Goal: Information Seeking & Learning: Learn about a topic

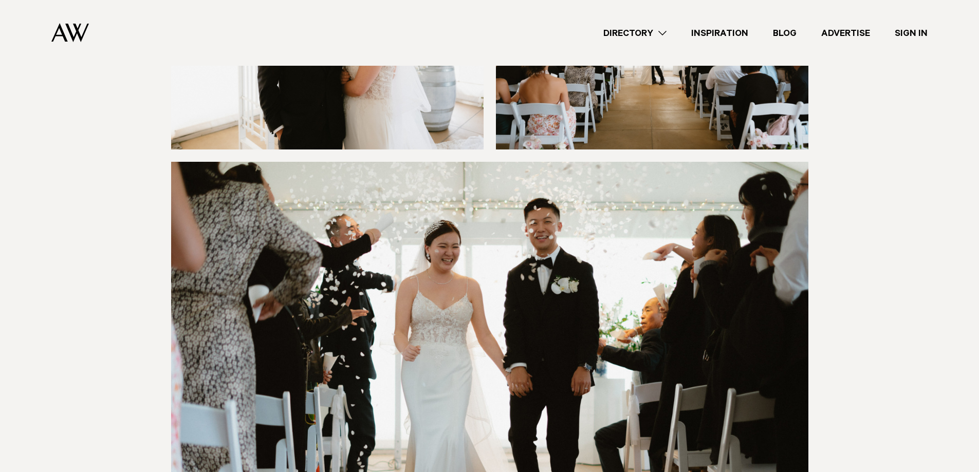
scroll to position [4573, 0]
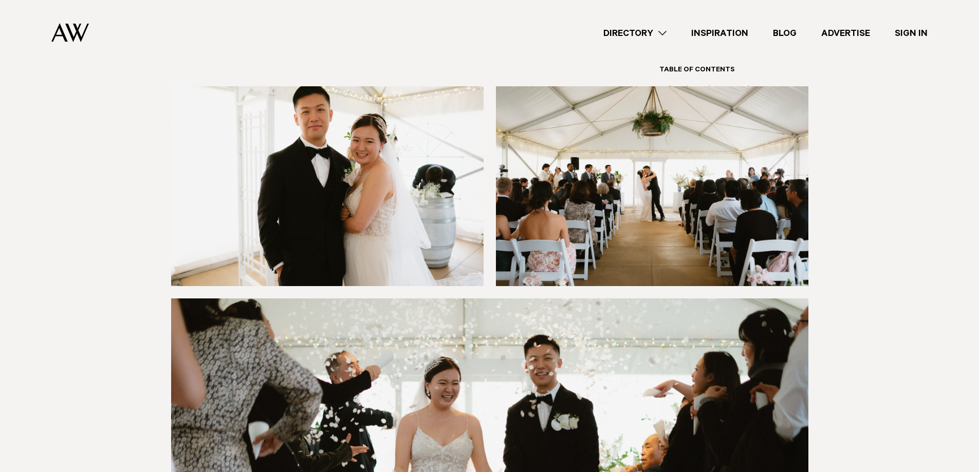
click at [64, 30] on img at bounding box center [70, 32] width 38 height 19
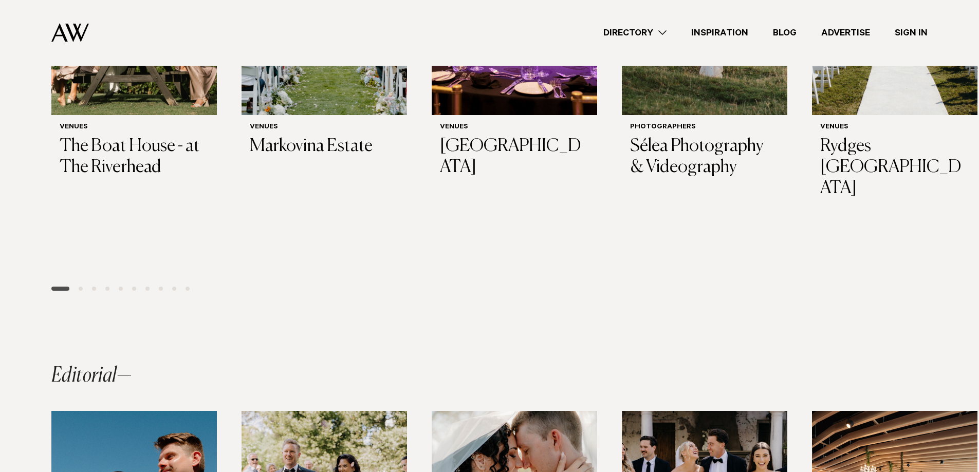
scroll to position [287, 0]
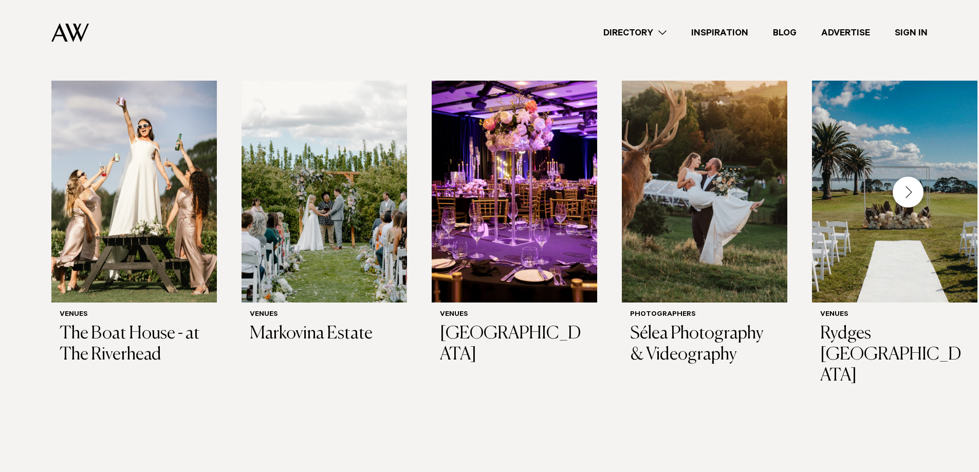
click at [115, 183] on img "1 / 29" at bounding box center [133, 192] width 165 height 222
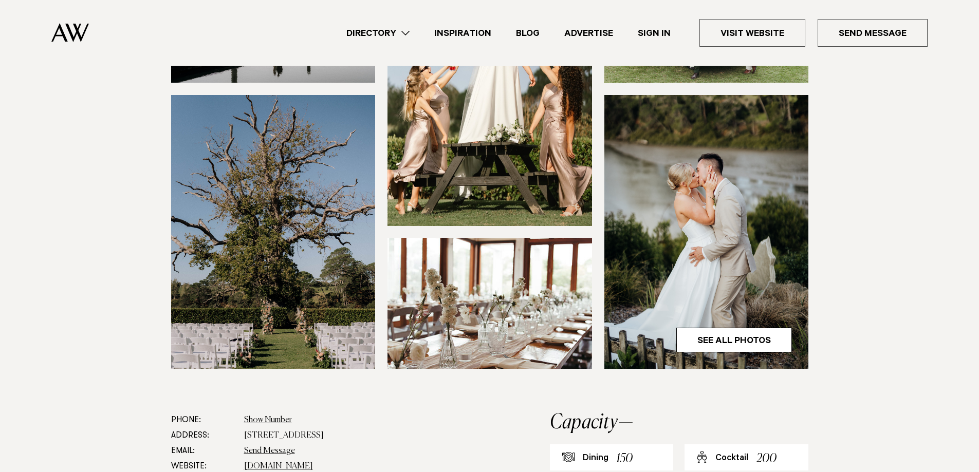
scroll to position [360, 0]
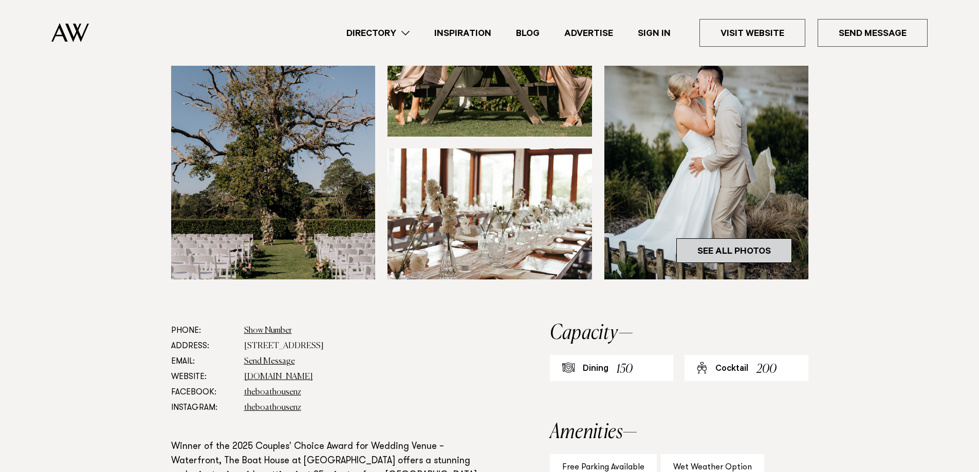
click at [704, 252] on link "See All Photos" at bounding box center [734, 250] width 116 height 25
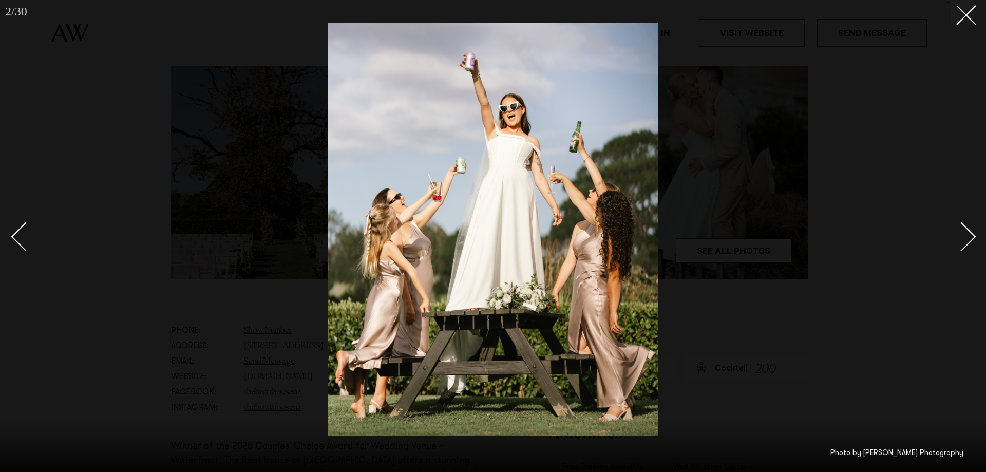
click at [968, 233] on div "Next slide" at bounding box center [961, 236] width 29 height 29
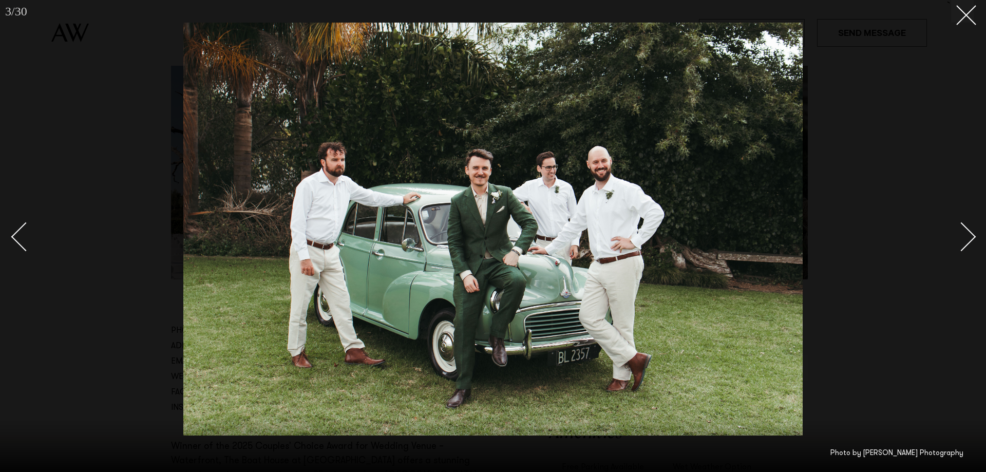
click at [968, 233] on div "Next slide" at bounding box center [961, 236] width 29 height 29
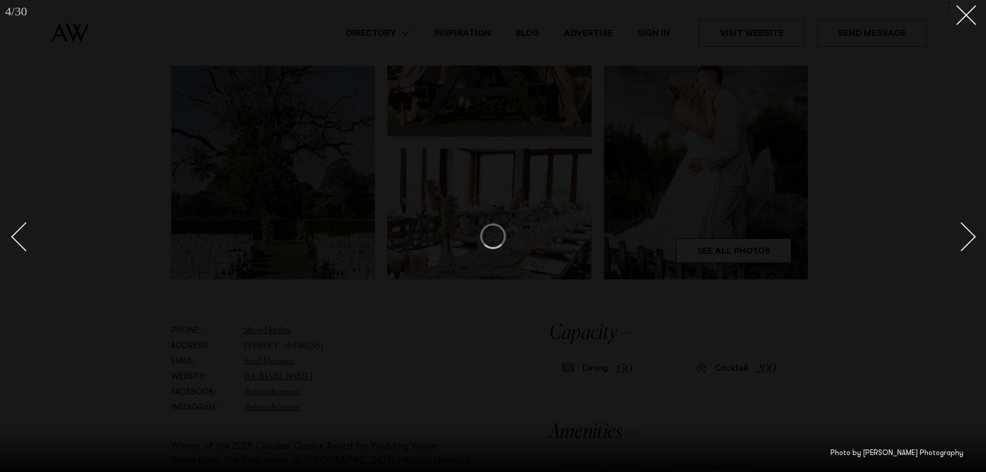
click at [973, 237] on div "Next slide" at bounding box center [961, 236] width 29 height 29
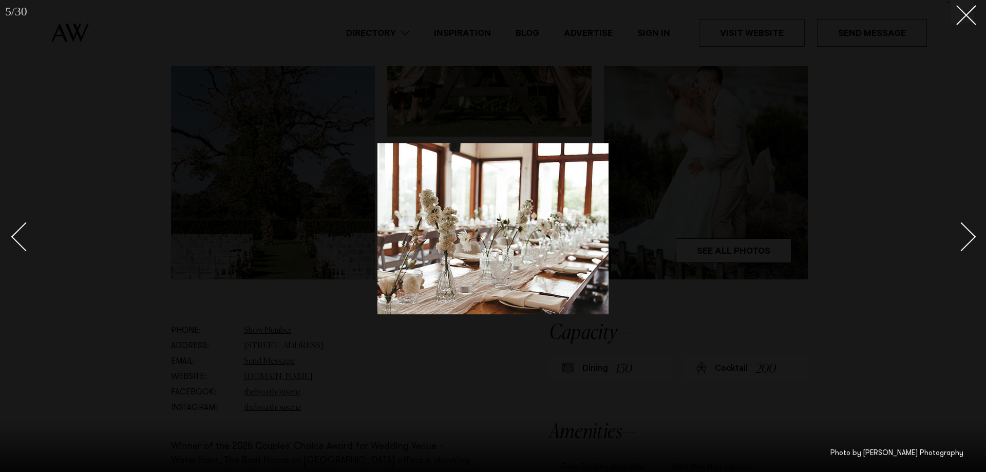
click at [973, 237] on div "Next slide" at bounding box center [961, 236] width 29 height 29
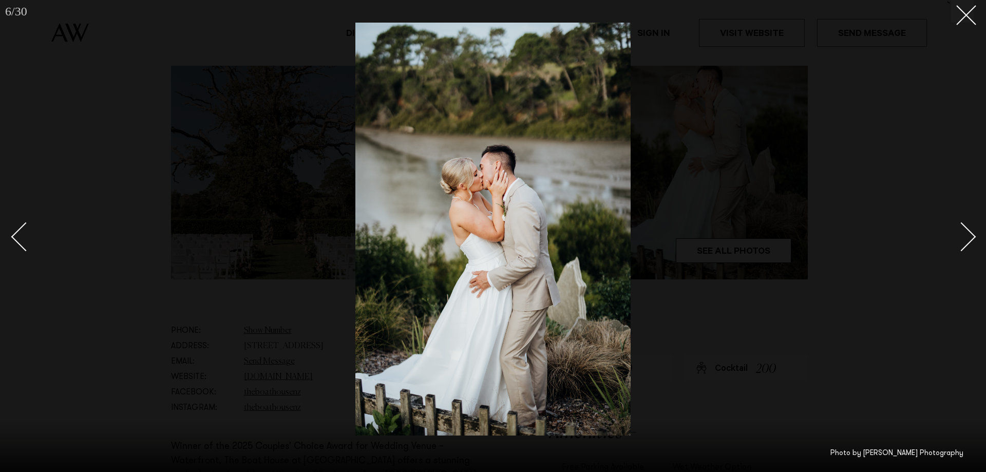
click at [973, 237] on div "Next slide" at bounding box center [961, 236] width 29 height 29
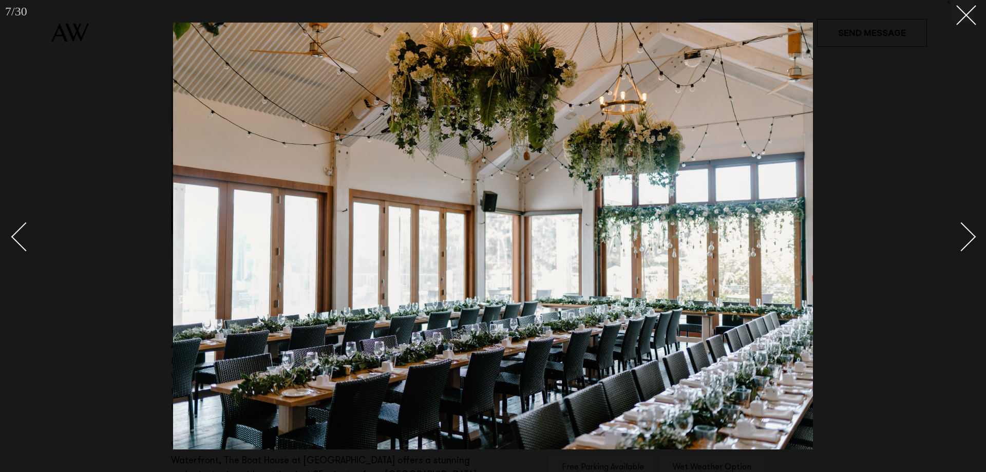
click at [973, 237] on div "Next slide" at bounding box center [961, 236] width 29 height 29
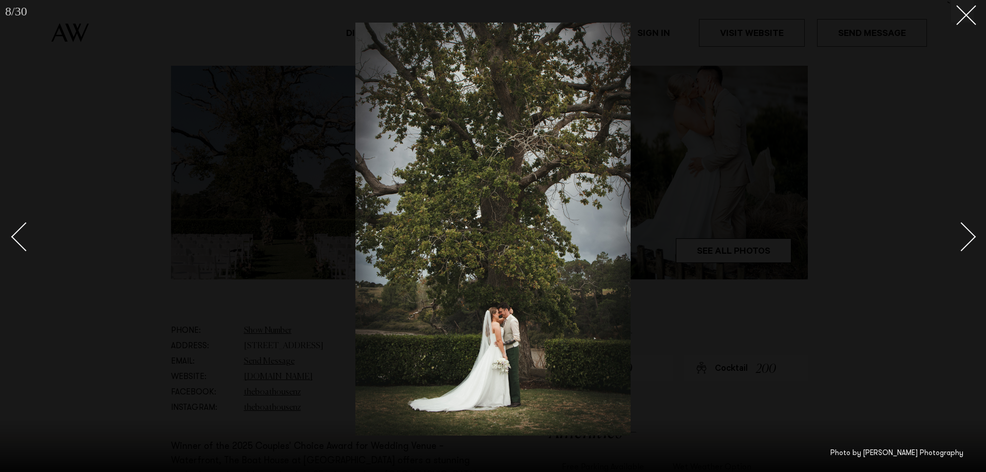
click at [973, 237] on div "Next slide" at bounding box center [961, 236] width 29 height 29
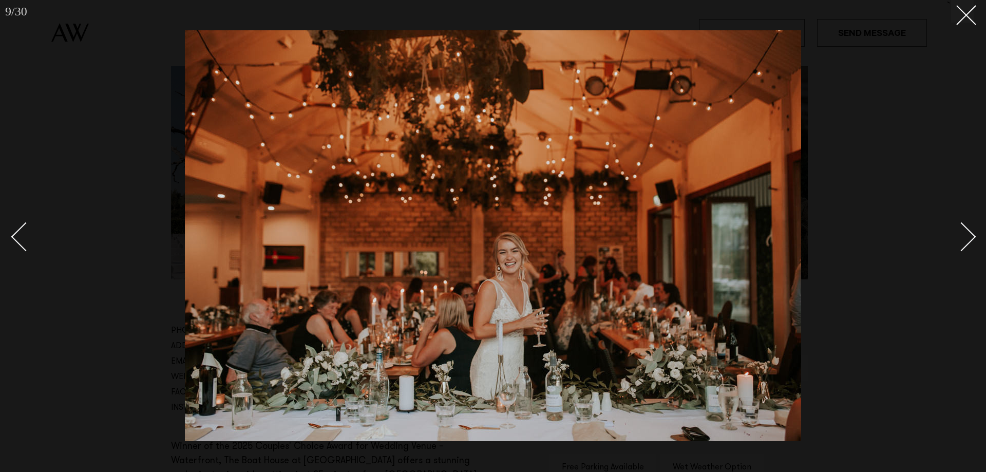
click at [973, 237] on div "Next slide" at bounding box center [961, 236] width 29 height 29
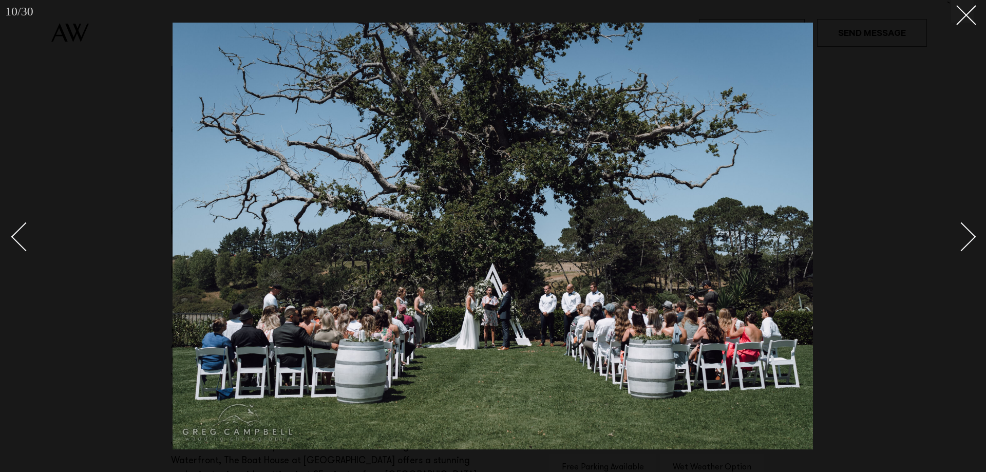
click at [973, 237] on div "Next slide" at bounding box center [961, 236] width 29 height 29
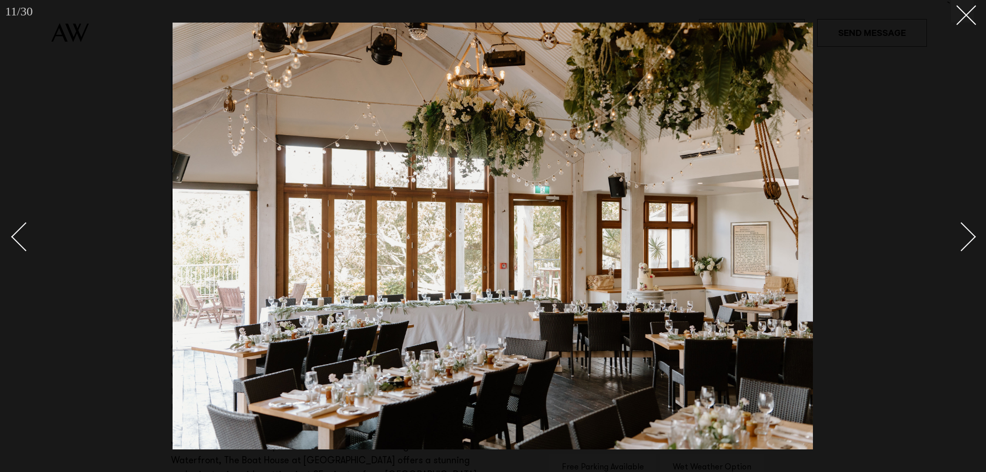
click at [973, 237] on div "Next slide" at bounding box center [961, 236] width 29 height 29
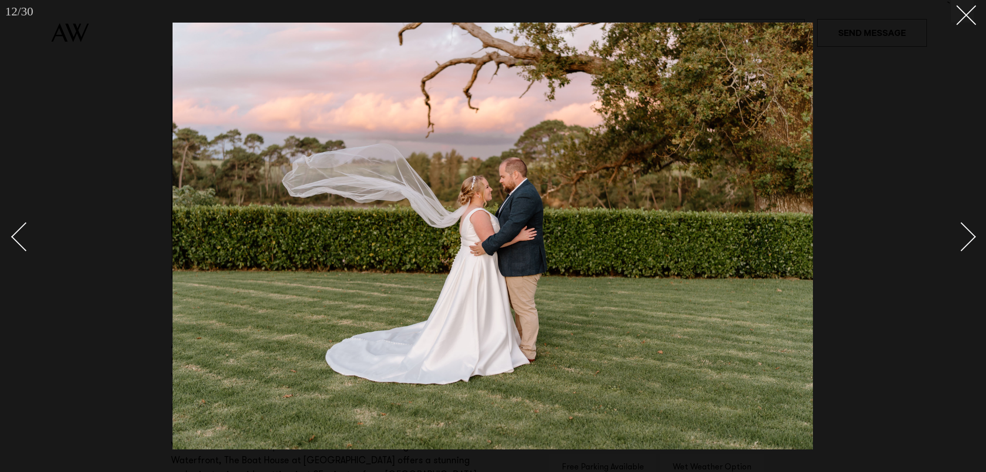
click at [973, 237] on div "Next slide" at bounding box center [961, 236] width 29 height 29
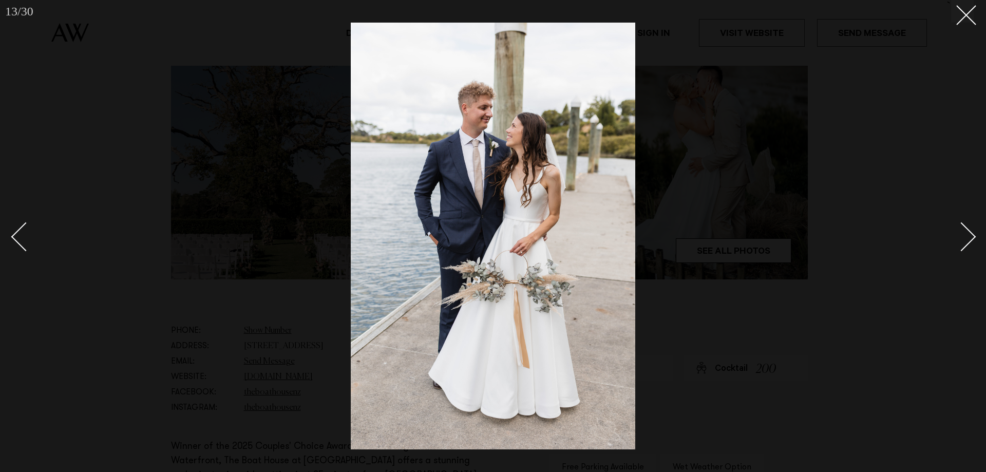
click at [973, 237] on div "Next slide" at bounding box center [961, 236] width 29 height 29
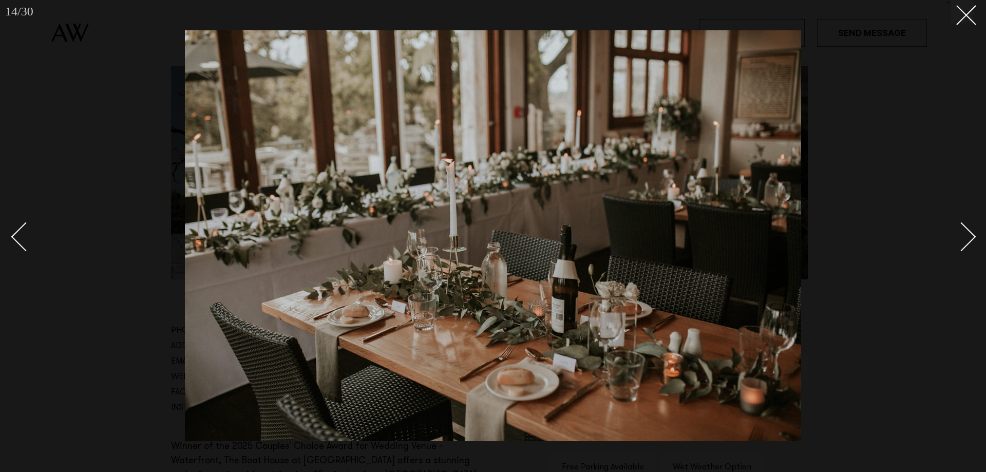
click at [973, 237] on div "Next slide" at bounding box center [961, 236] width 29 height 29
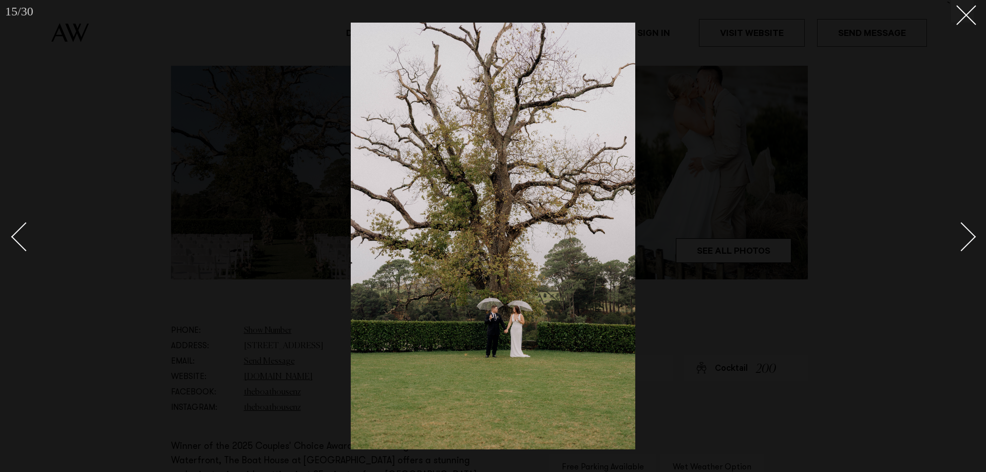
click at [973, 237] on div "Next slide" at bounding box center [961, 236] width 29 height 29
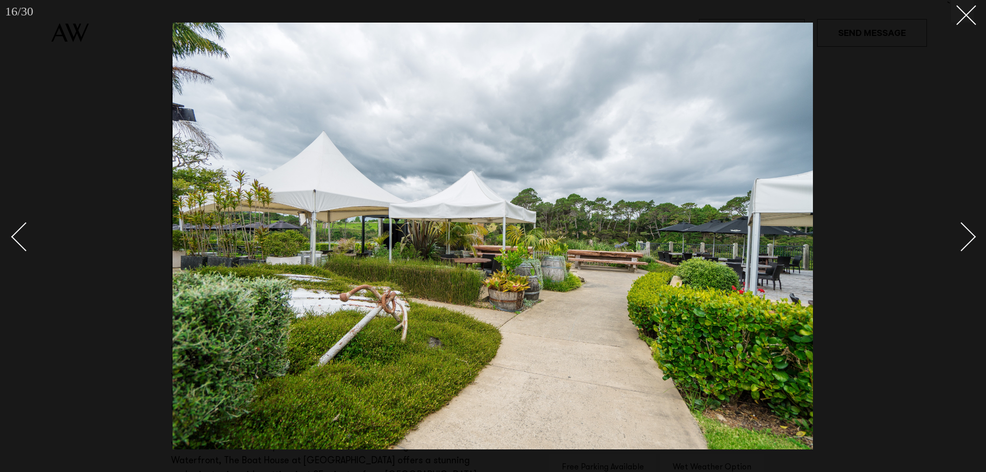
click at [973, 237] on div "Next slide" at bounding box center [961, 236] width 29 height 29
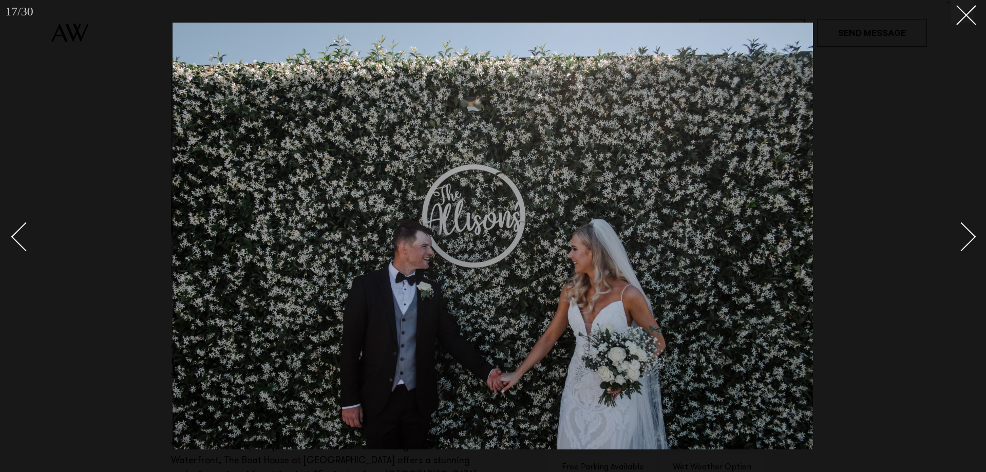
click at [973, 237] on div "Next slide" at bounding box center [961, 236] width 29 height 29
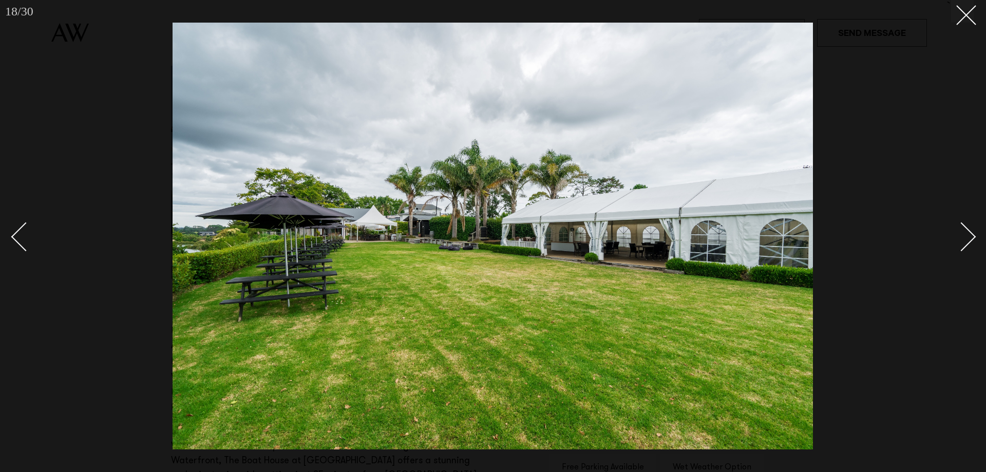
click at [973, 237] on div "Next slide" at bounding box center [961, 236] width 29 height 29
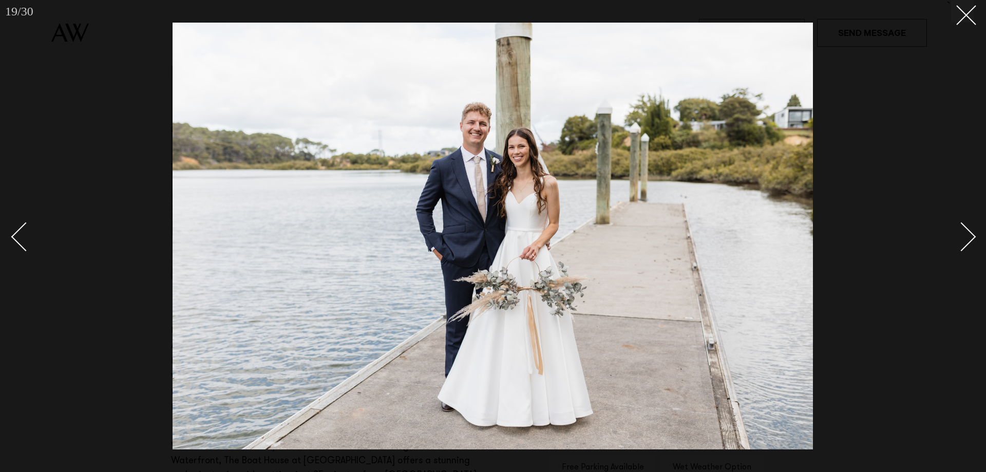
click at [973, 237] on div "Next slide" at bounding box center [961, 236] width 29 height 29
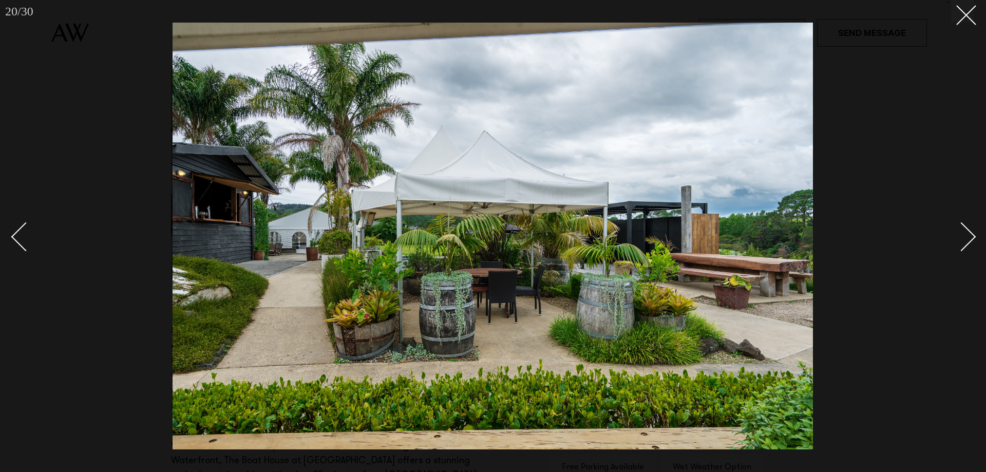
click at [973, 237] on div "Next slide" at bounding box center [961, 236] width 29 height 29
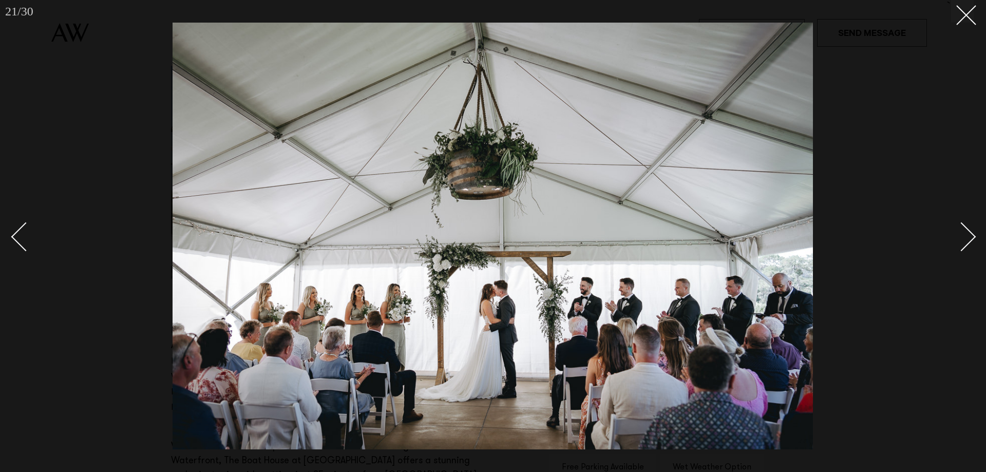
click at [973, 237] on div "Next slide" at bounding box center [961, 236] width 29 height 29
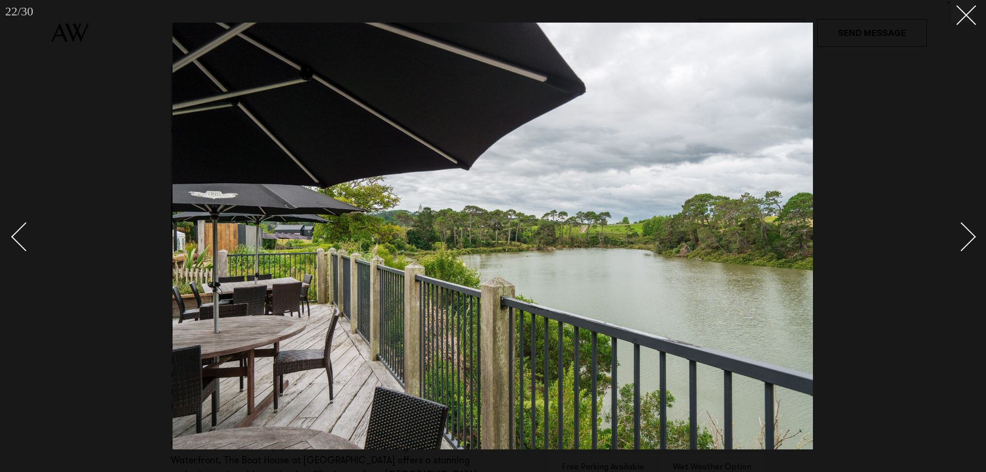
click at [973, 237] on div "Next slide" at bounding box center [961, 236] width 29 height 29
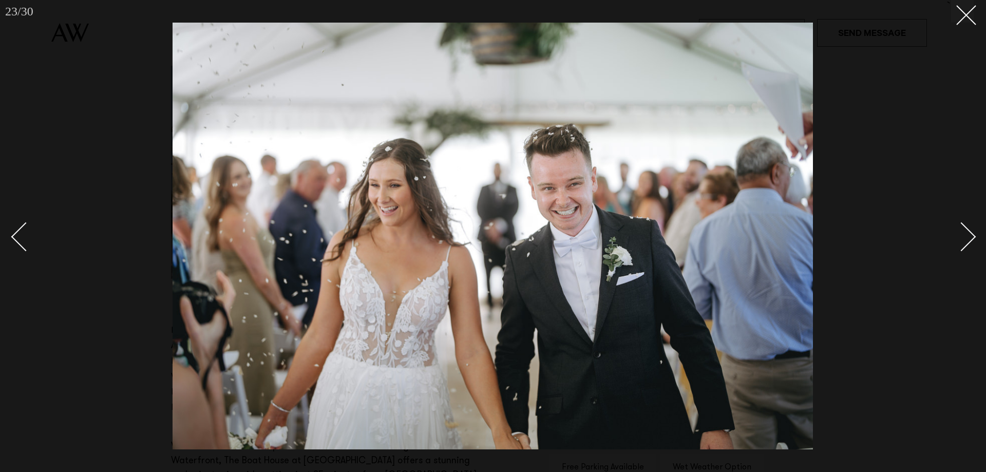
click at [973, 237] on div "Next slide" at bounding box center [961, 236] width 29 height 29
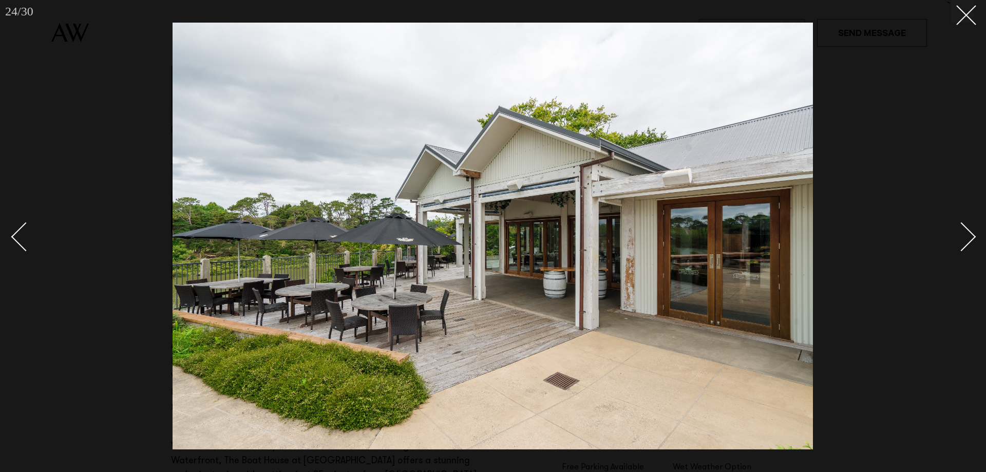
click at [973, 237] on div "Next slide" at bounding box center [961, 236] width 29 height 29
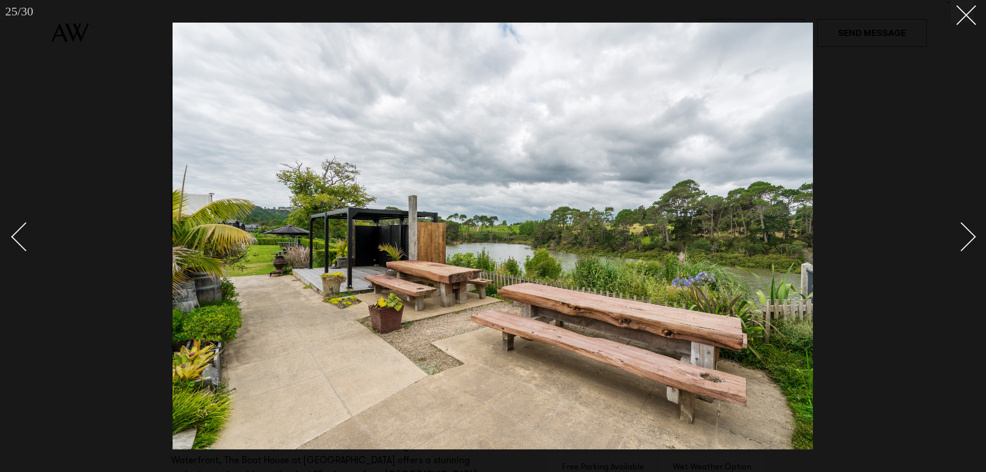
click at [973, 237] on div "Next slide" at bounding box center [961, 236] width 29 height 29
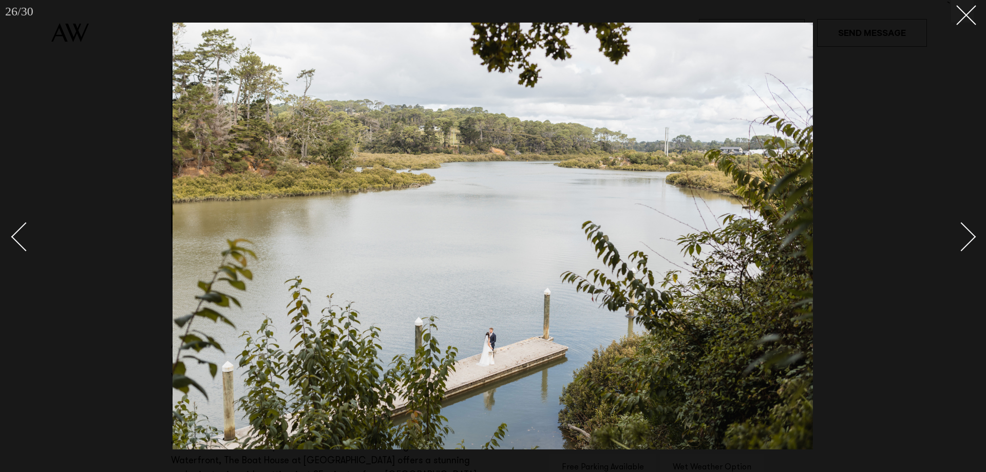
click at [973, 237] on div "Next slide" at bounding box center [961, 236] width 29 height 29
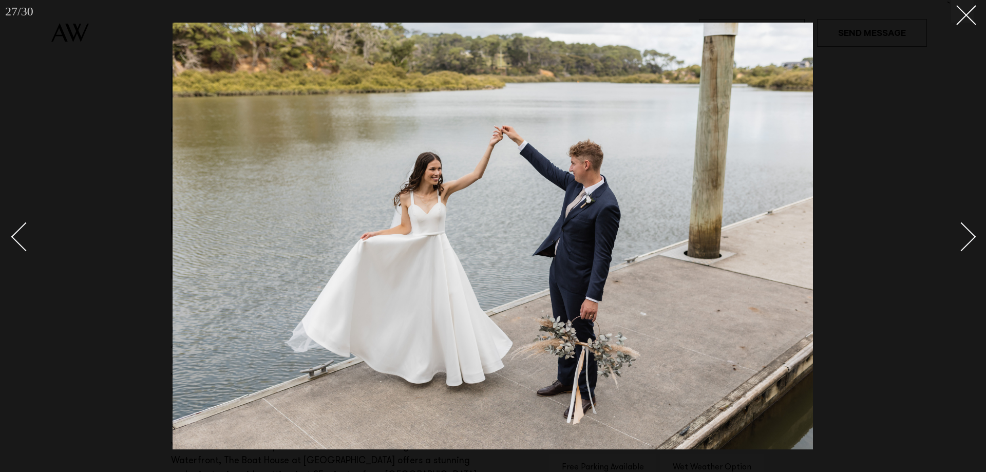
click at [973, 237] on div "Next slide" at bounding box center [961, 236] width 29 height 29
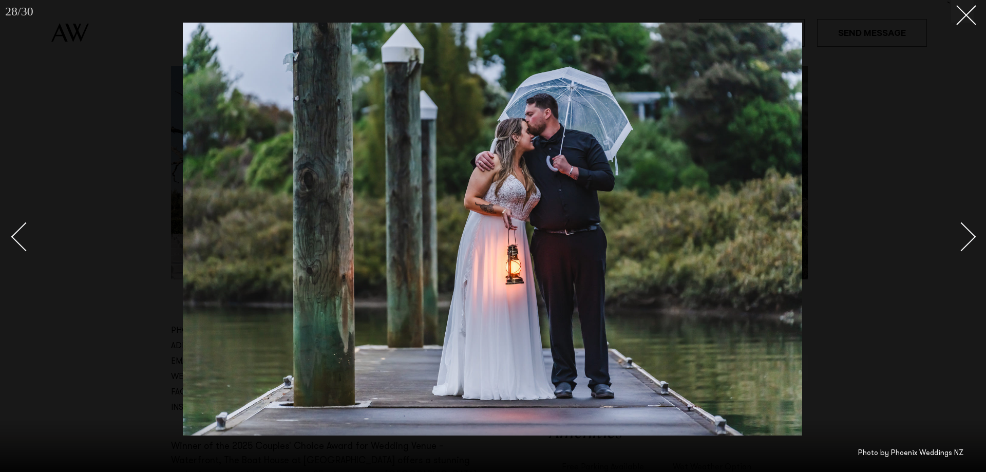
click at [973, 237] on div "Next slide" at bounding box center [961, 236] width 29 height 29
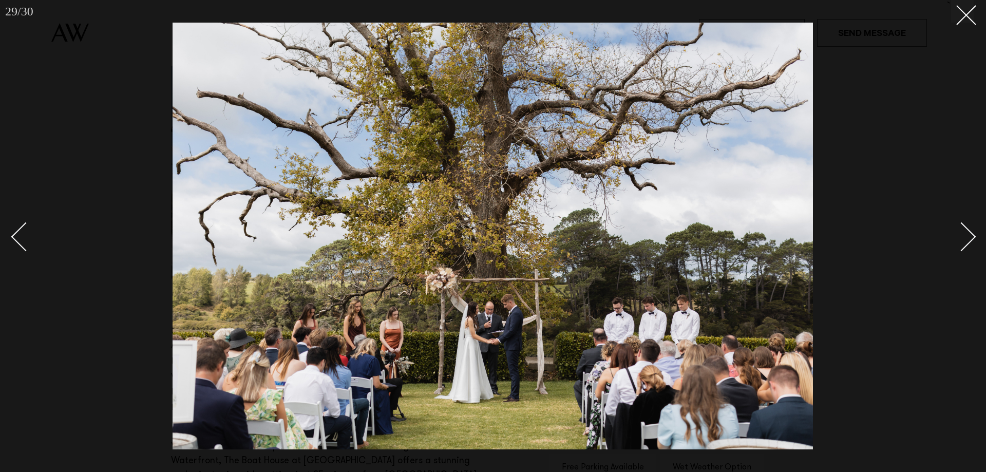
click at [973, 237] on div "Next slide" at bounding box center [961, 236] width 29 height 29
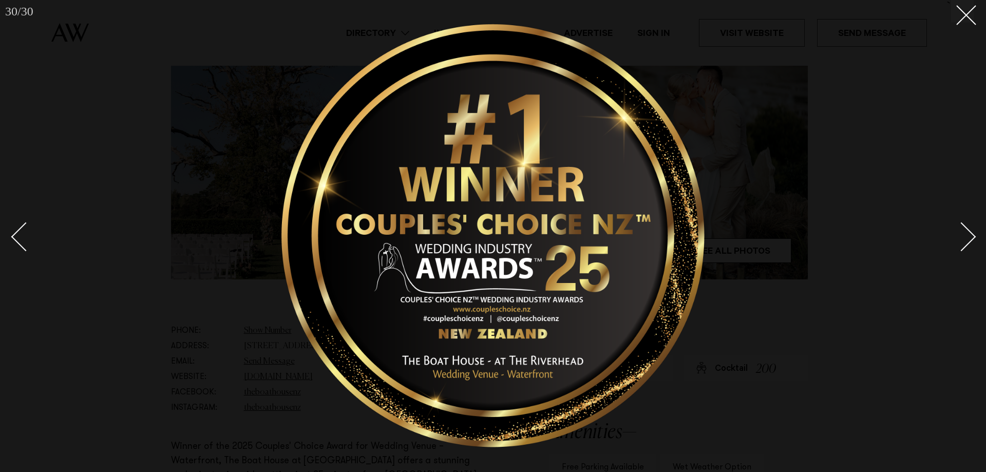
click at [973, 237] on div "Next slide" at bounding box center [961, 236] width 29 height 29
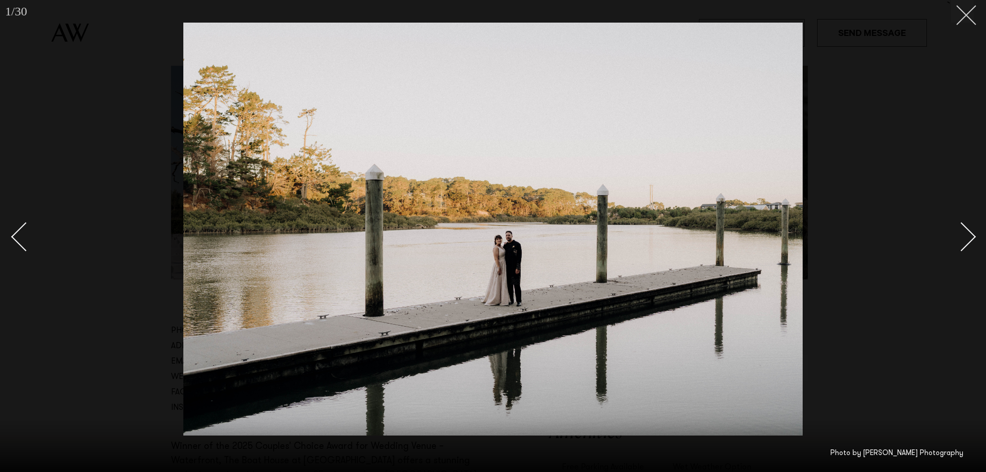
click at [965, 12] on icon at bounding box center [963, 11] width 12 height 12
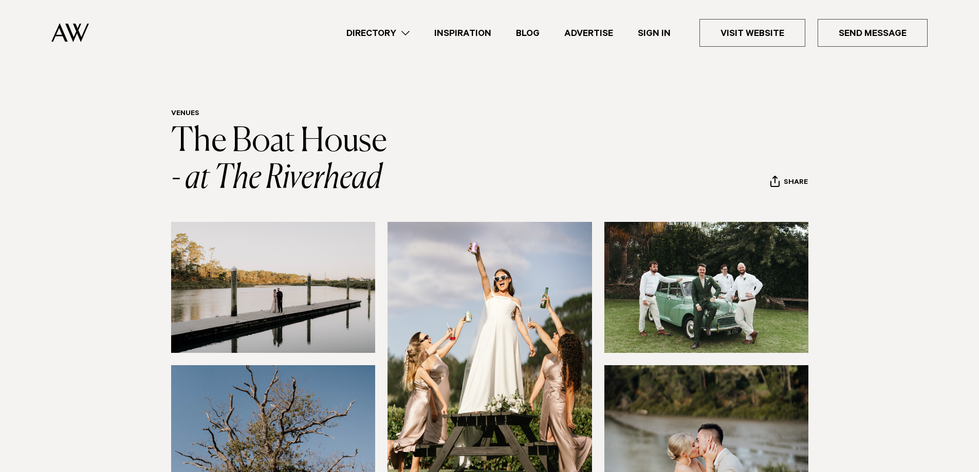
click at [397, 32] on link "Directory" at bounding box center [378, 33] width 88 height 14
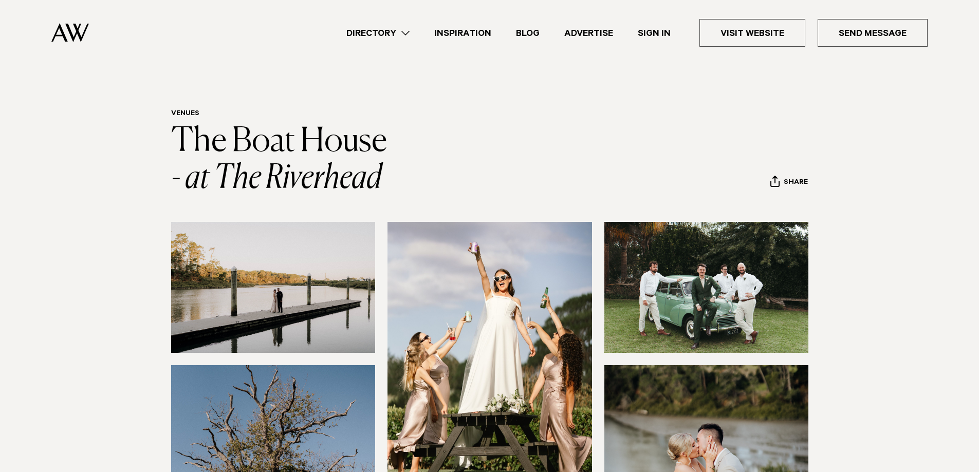
click at [469, 33] on link "Inspiration" at bounding box center [463, 33] width 82 height 14
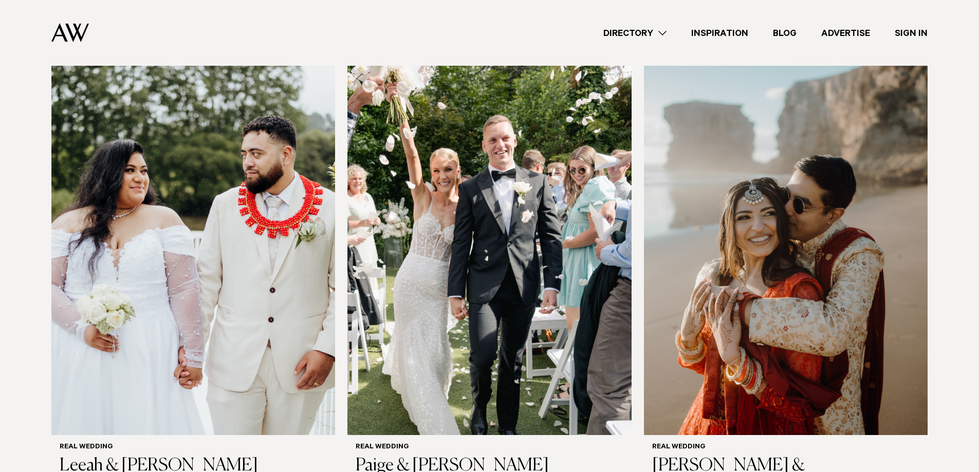
scroll to position [1336, 0]
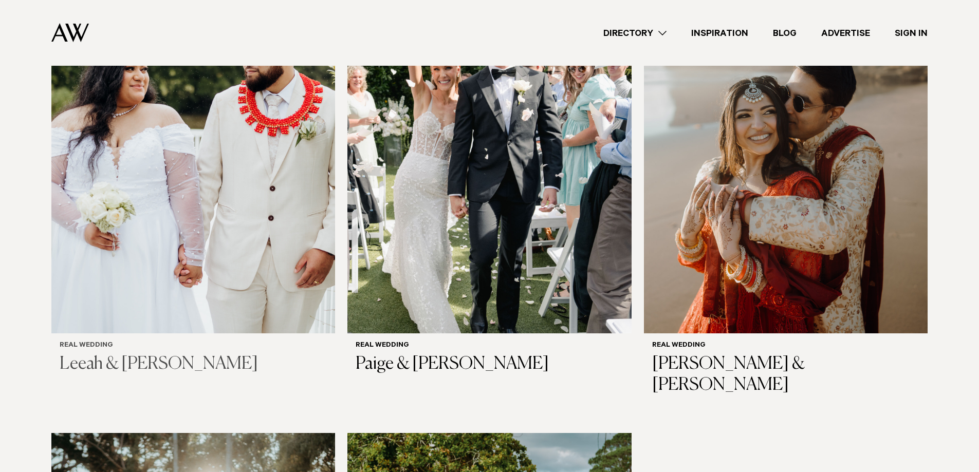
click at [135, 354] on h3 "Leeah & [PERSON_NAME]" at bounding box center [193, 364] width 267 height 21
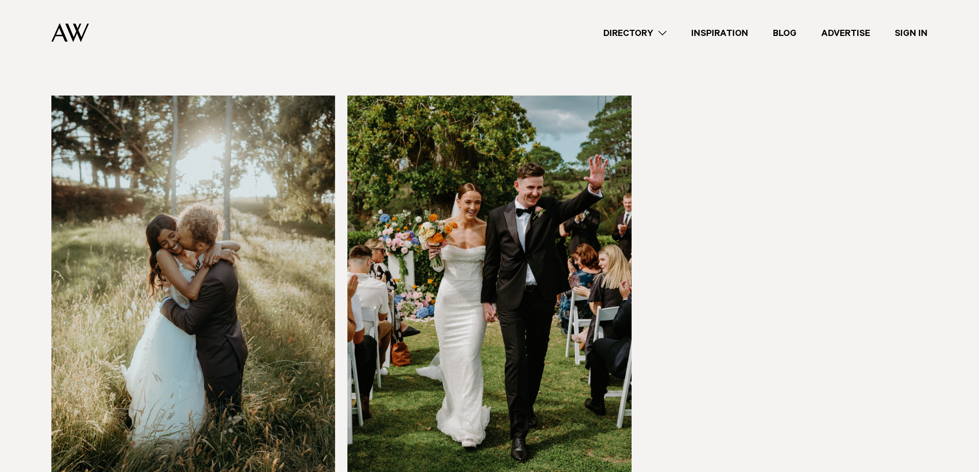
scroll to position [1688, 0]
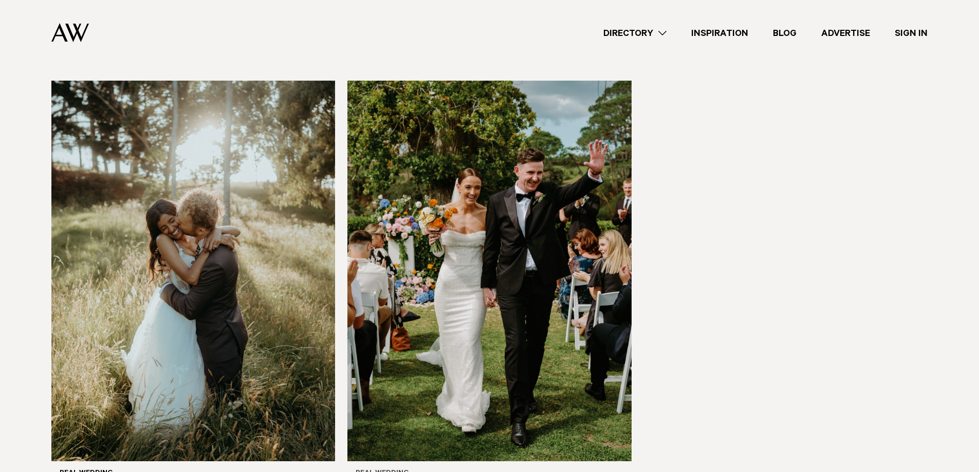
click at [433, 345] on img at bounding box center [489, 271] width 284 height 381
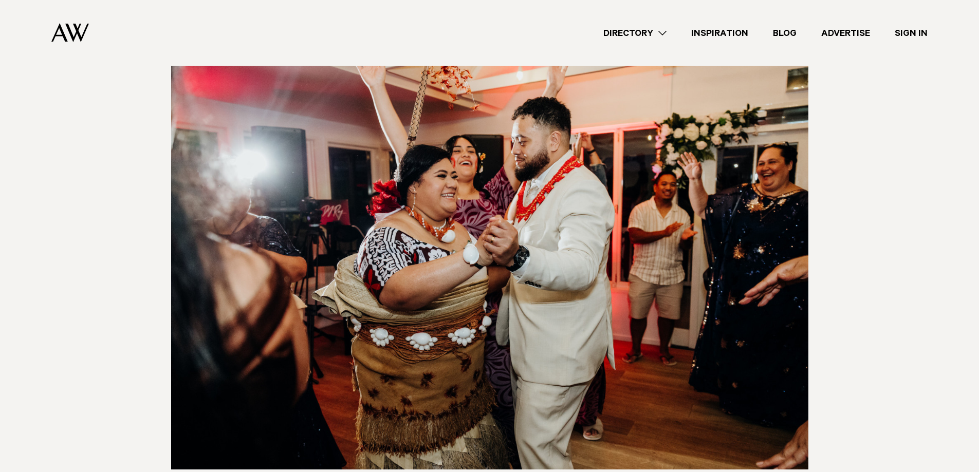
scroll to position [4419, 0]
